Goal: Task Accomplishment & Management: Use online tool/utility

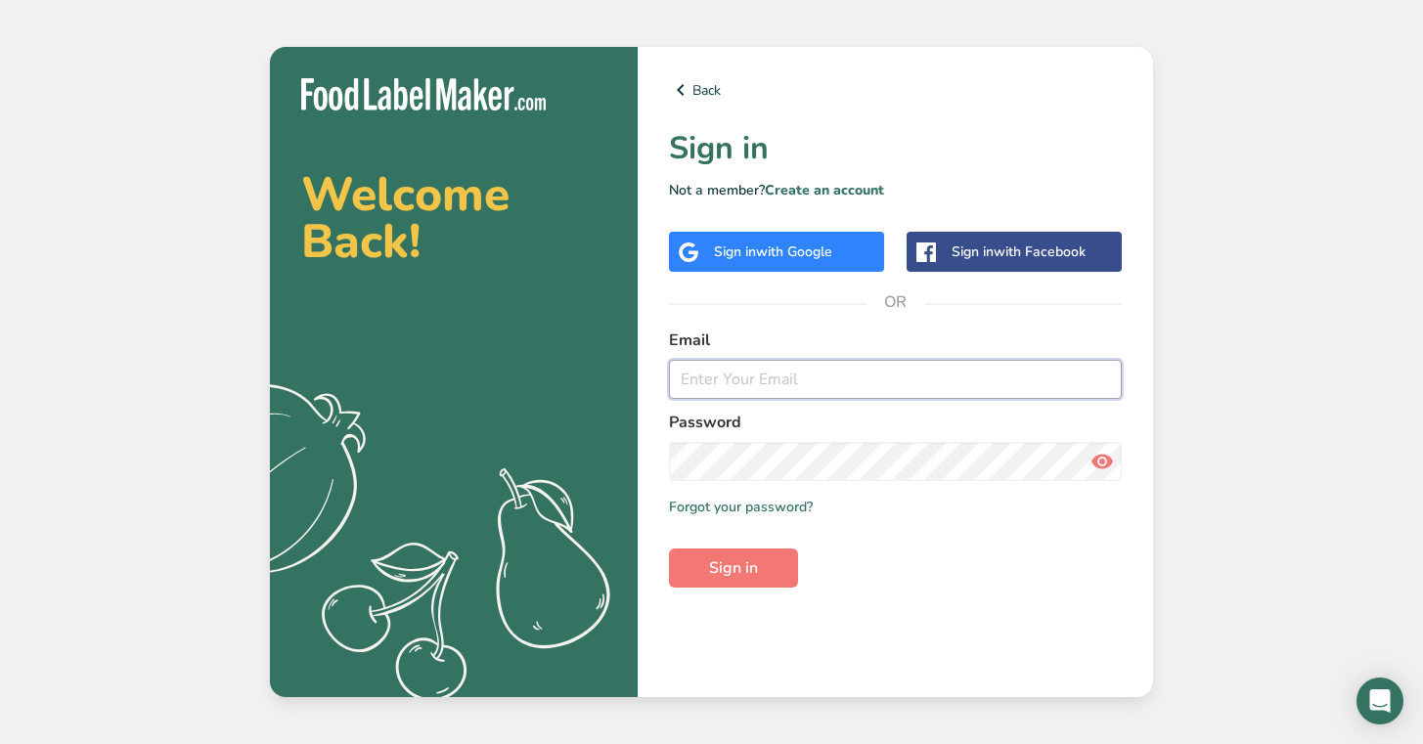
type input "[PERSON_NAME][EMAIL_ADDRESS][PERSON_NAME][DOMAIN_NAME]"
click at [719, 561] on span "Sign in" at bounding box center [733, 568] width 49 height 23
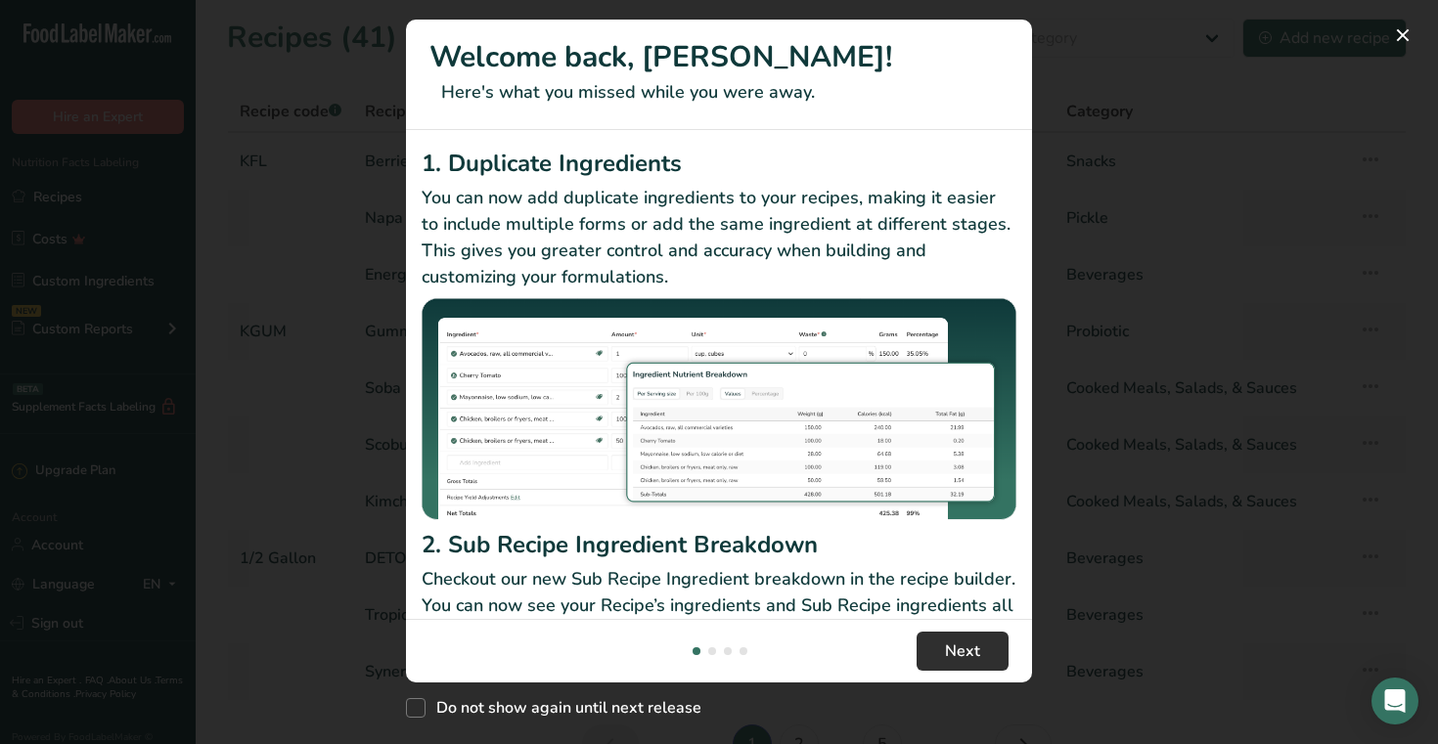
click at [967, 660] on span "Next" at bounding box center [962, 651] width 35 height 23
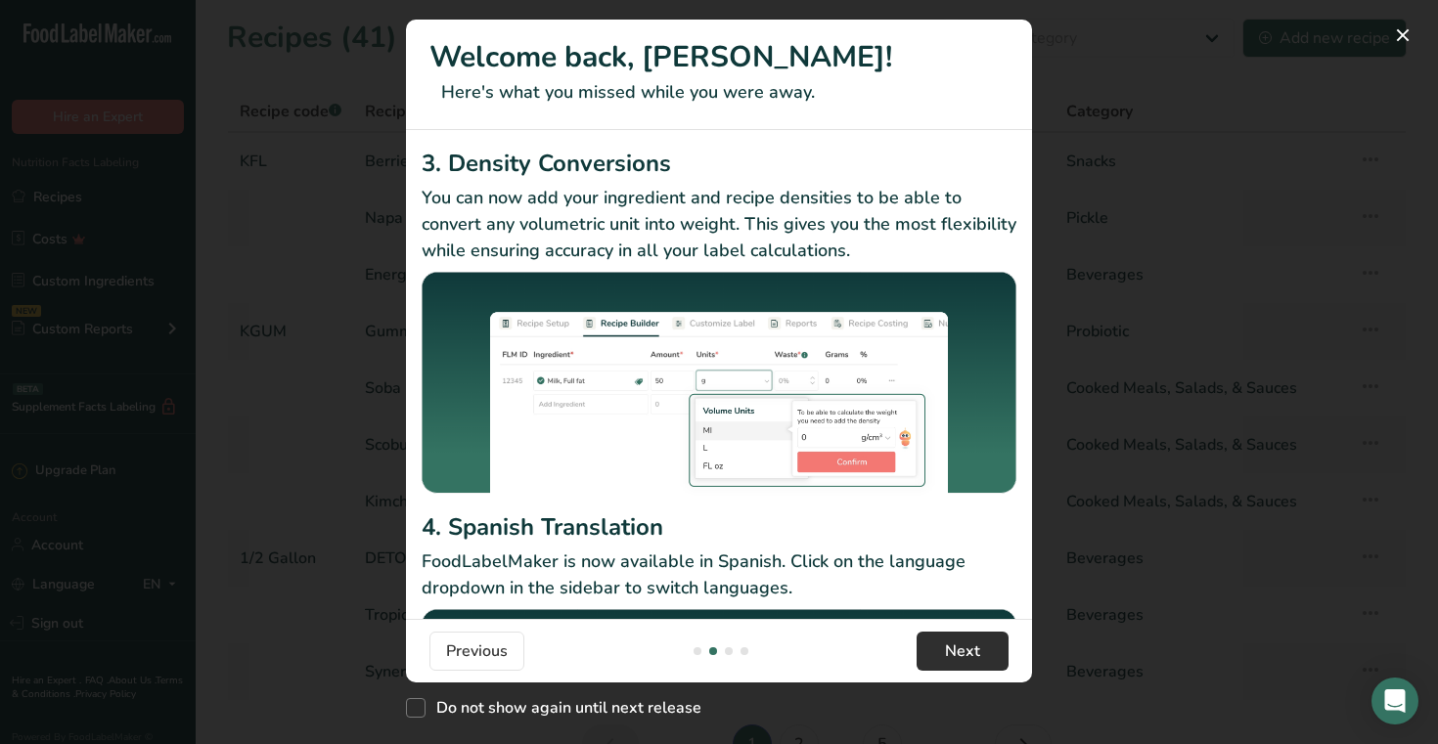
click at [977, 637] on button "Next" at bounding box center [962, 651] width 92 height 39
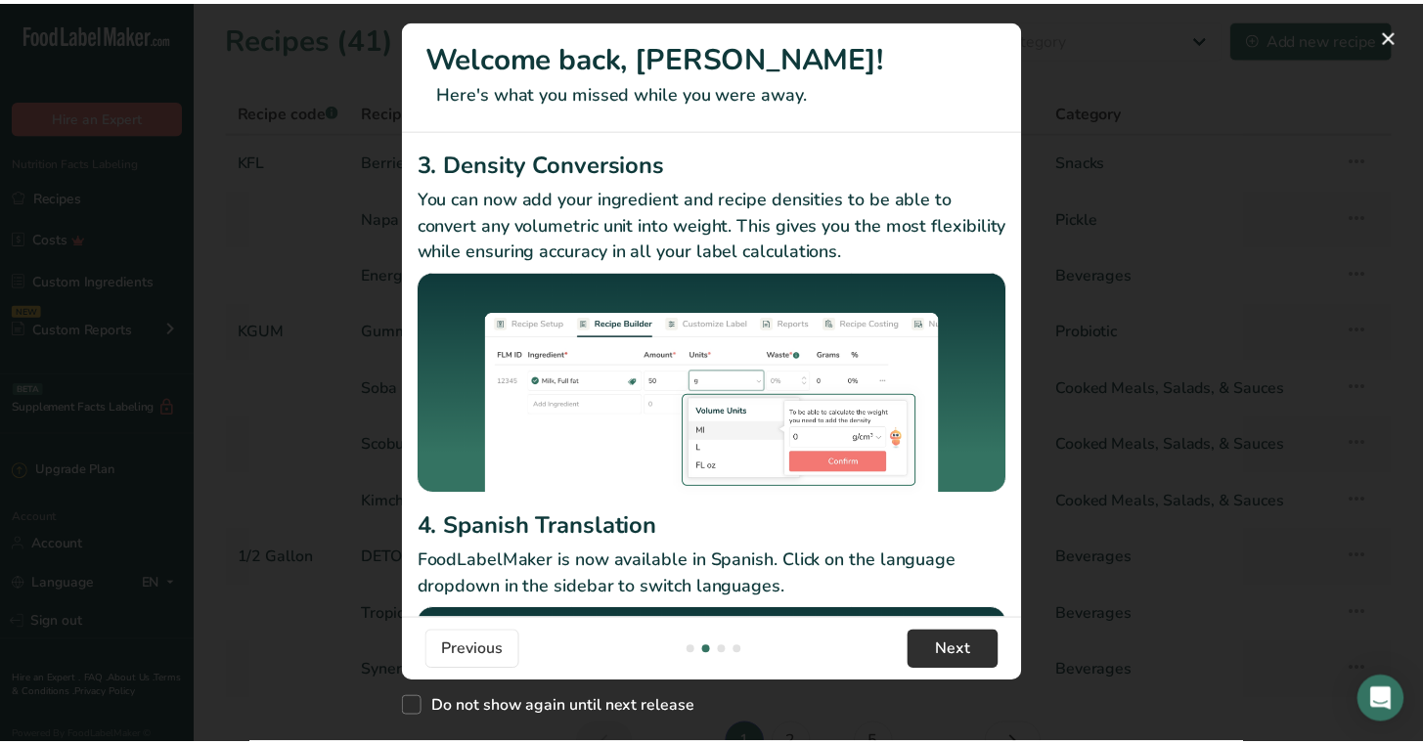
scroll to position [0, 1252]
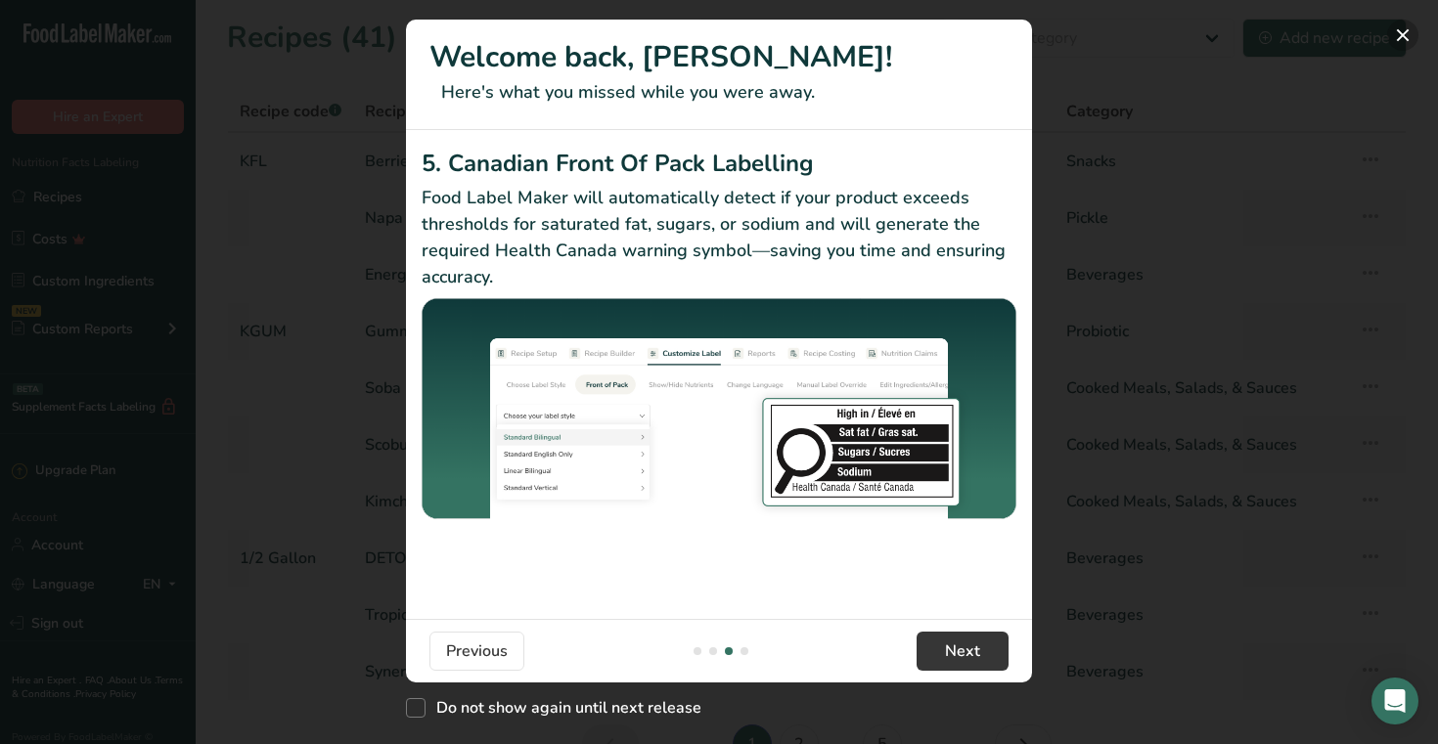
click at [1394, 34] on button "New Features" at bounding box center [1402, 35] width 31 height 31
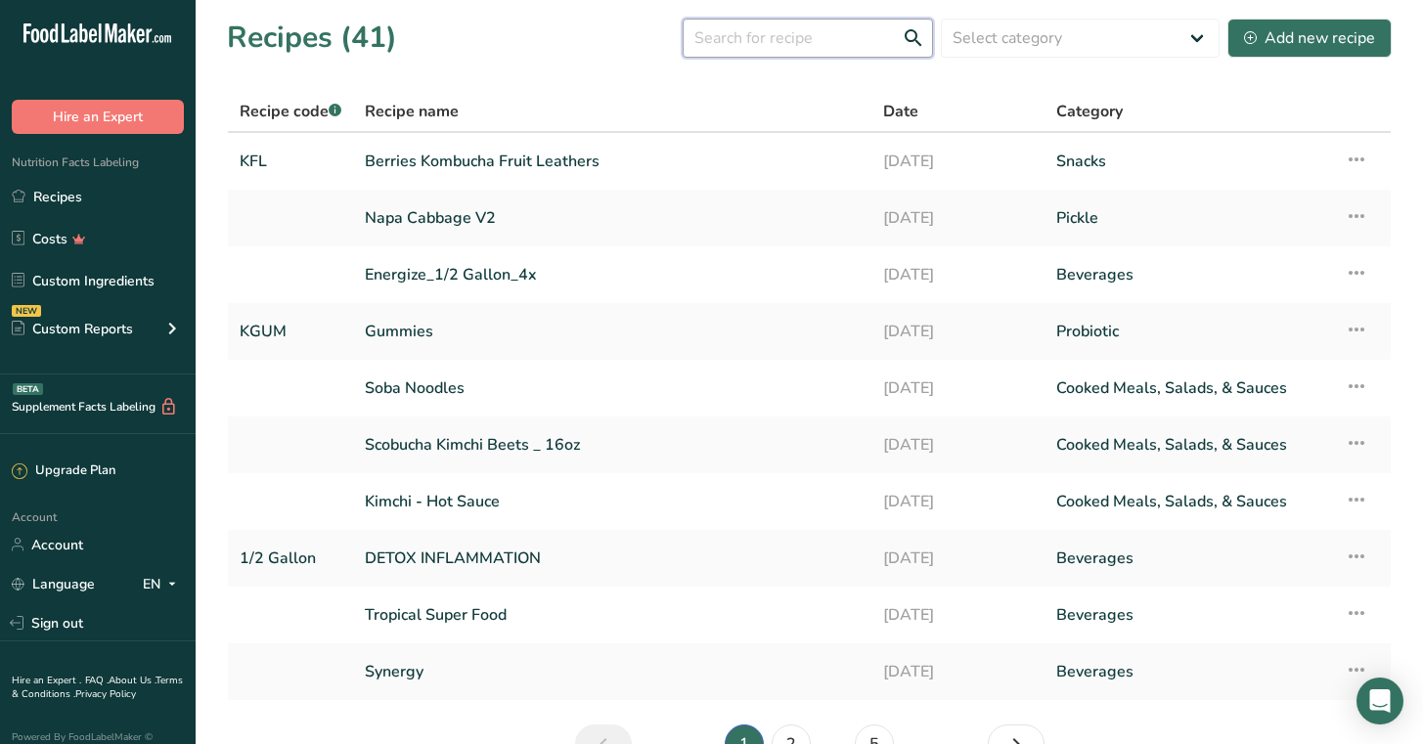
click at [872, 44] on input "text" at bounding box center [808, 38] width 250 height 39
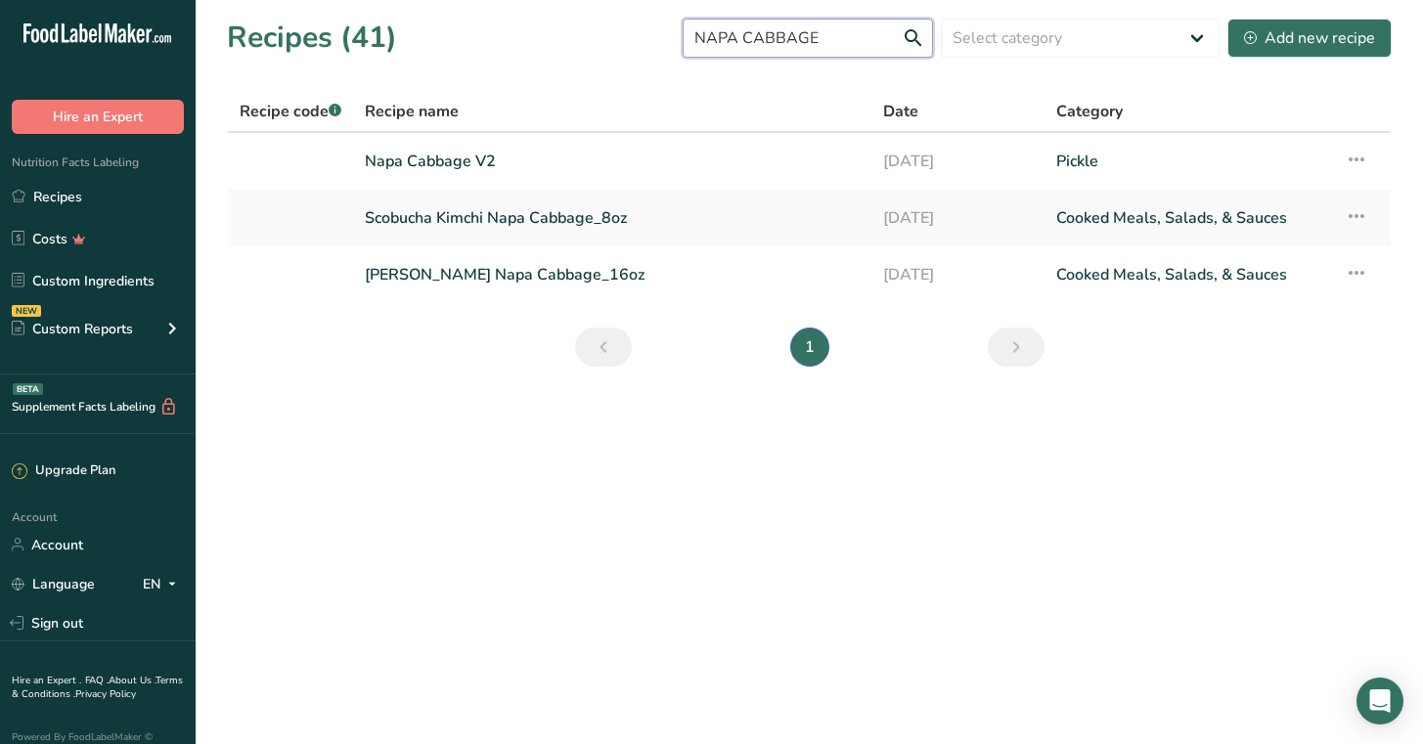
type input "NAPA CABBAGE"
click at [491, 276] on link "[PERSON_NAME] Napa Cabbage_16oz" at bounding box center [612, 274] width 495 height 41
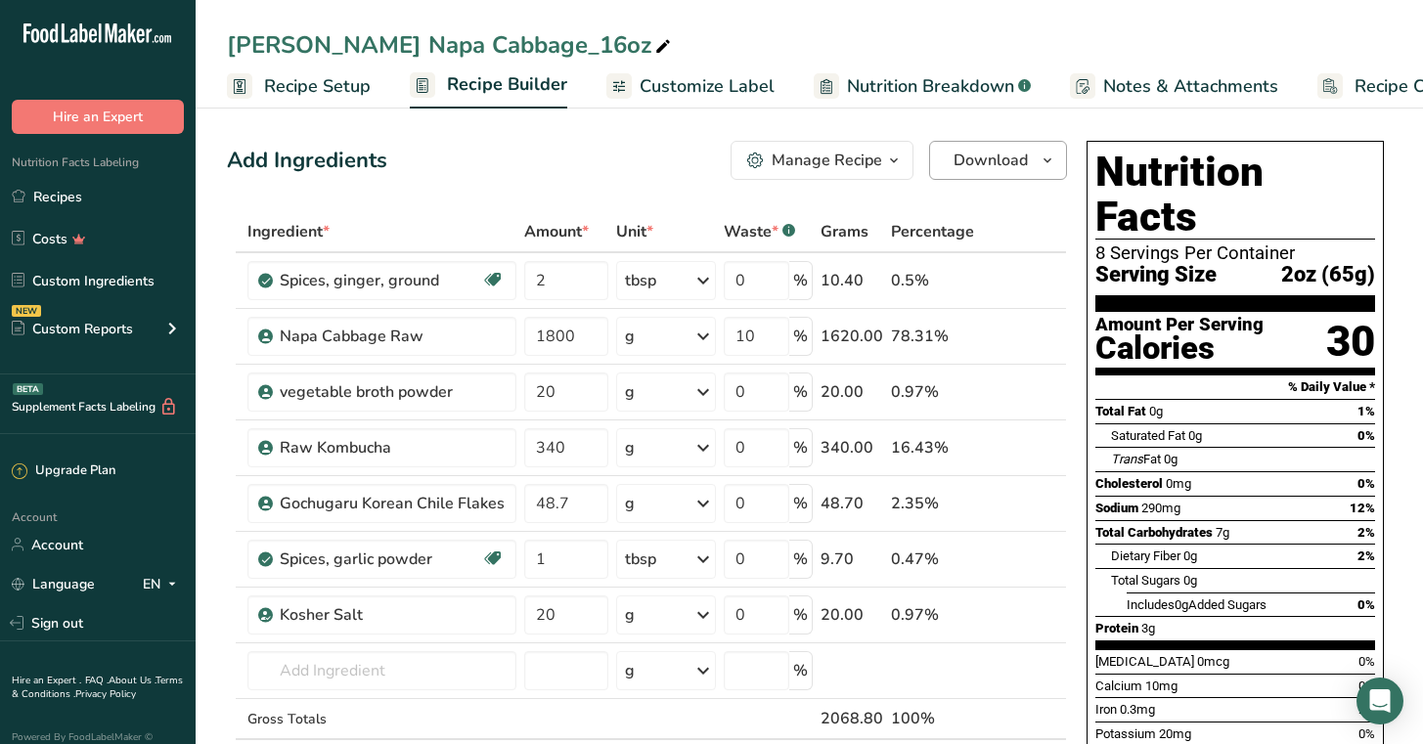
click at [1013, 156] on span "Download" at bounding box center [991, 160] width 74 height 23
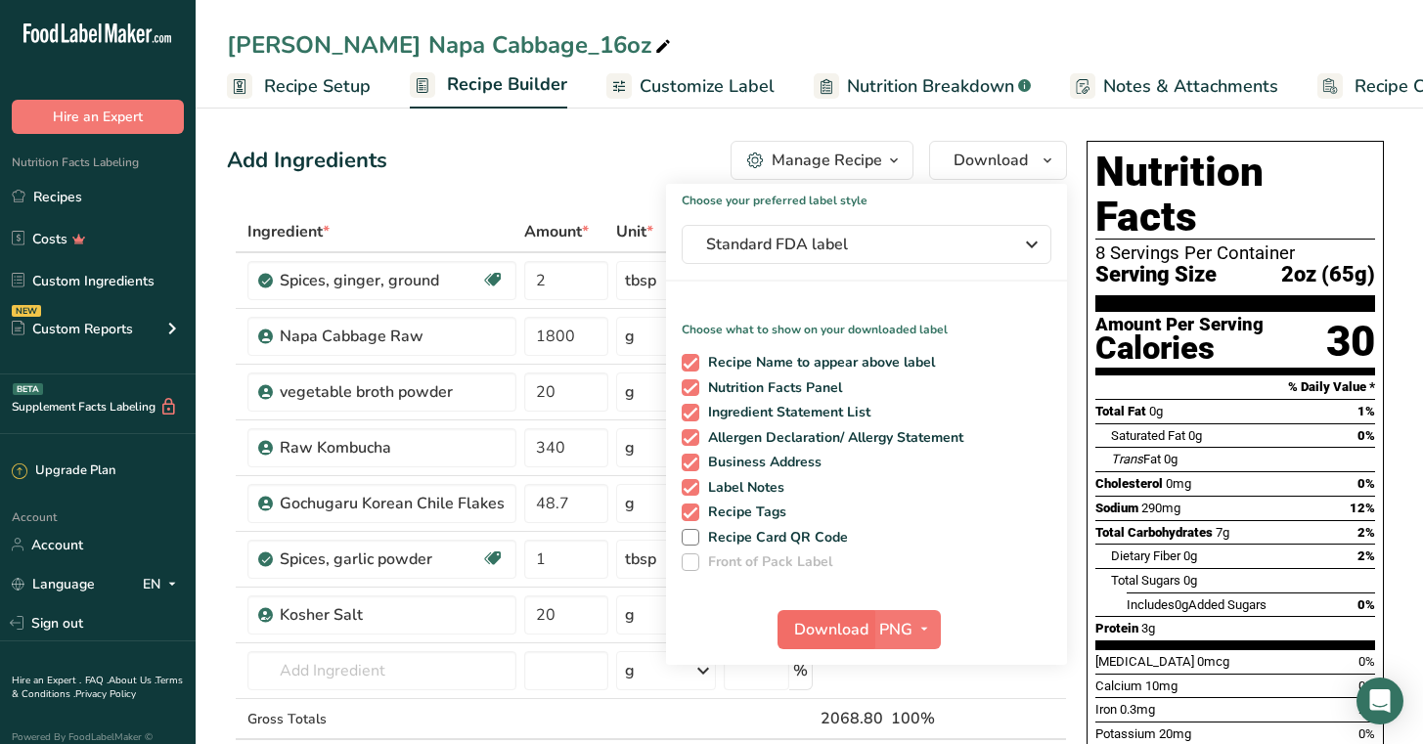
click at [858, 632] on span "Download" at bounding box center [831, 629] width 74 height 23
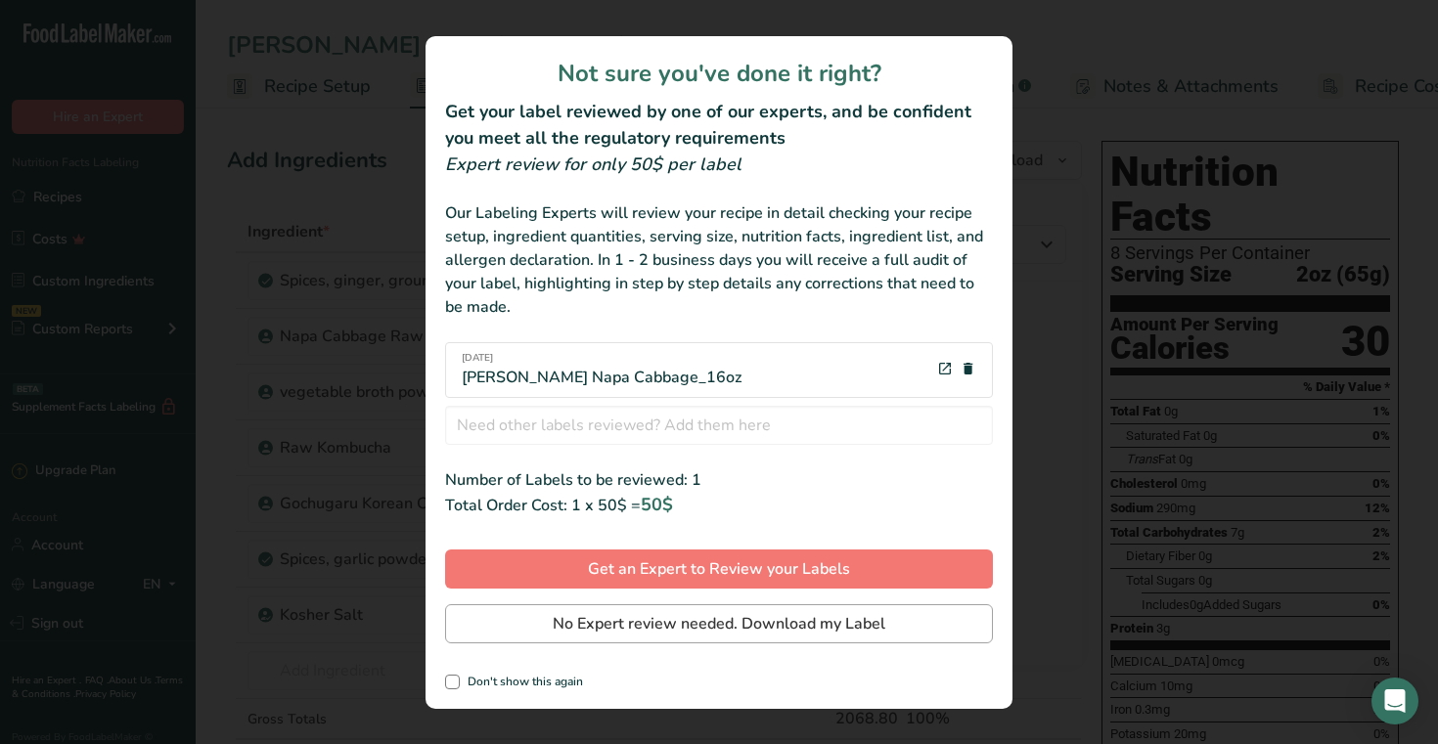
click at [858, 627] on span "No Expert review needed. Download my Label" at bounding box center [719, 623] width 333 height 23
